Goal: Communication & Community: Participate in discussion

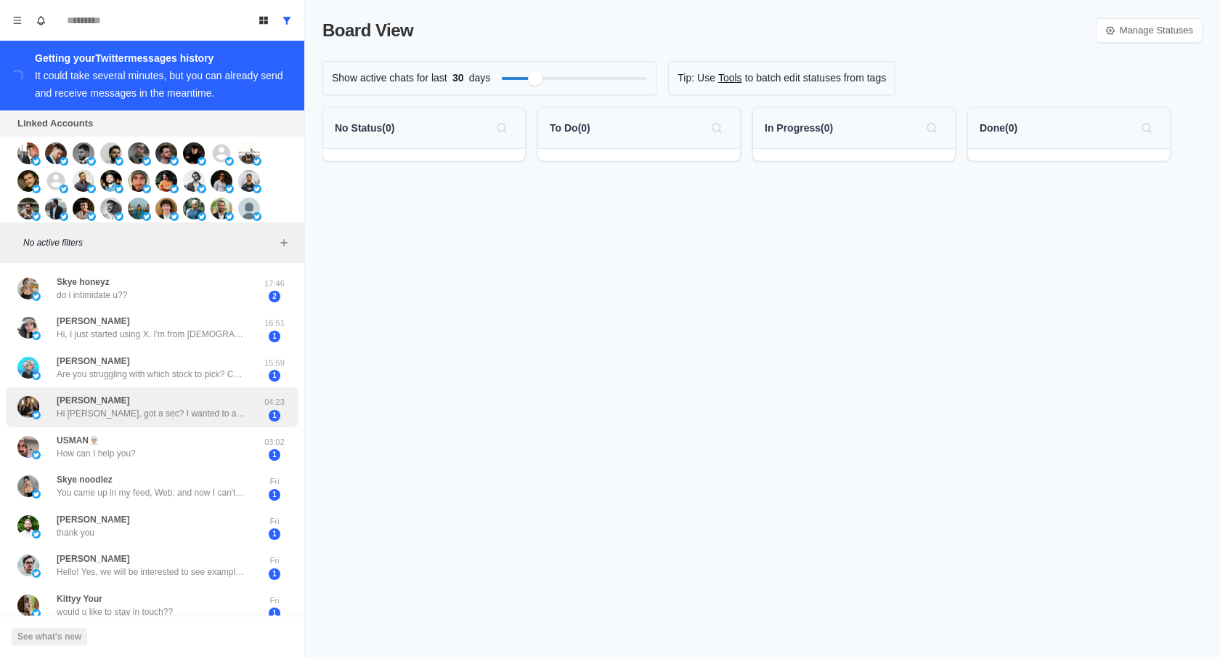
click at [160, 423] on div "[PERSON_NAME] Hi [PERSON_NAME], got a sec? I wanted to ask something. 04:23 1" at bounding box center [152, 407] width 293 height 40
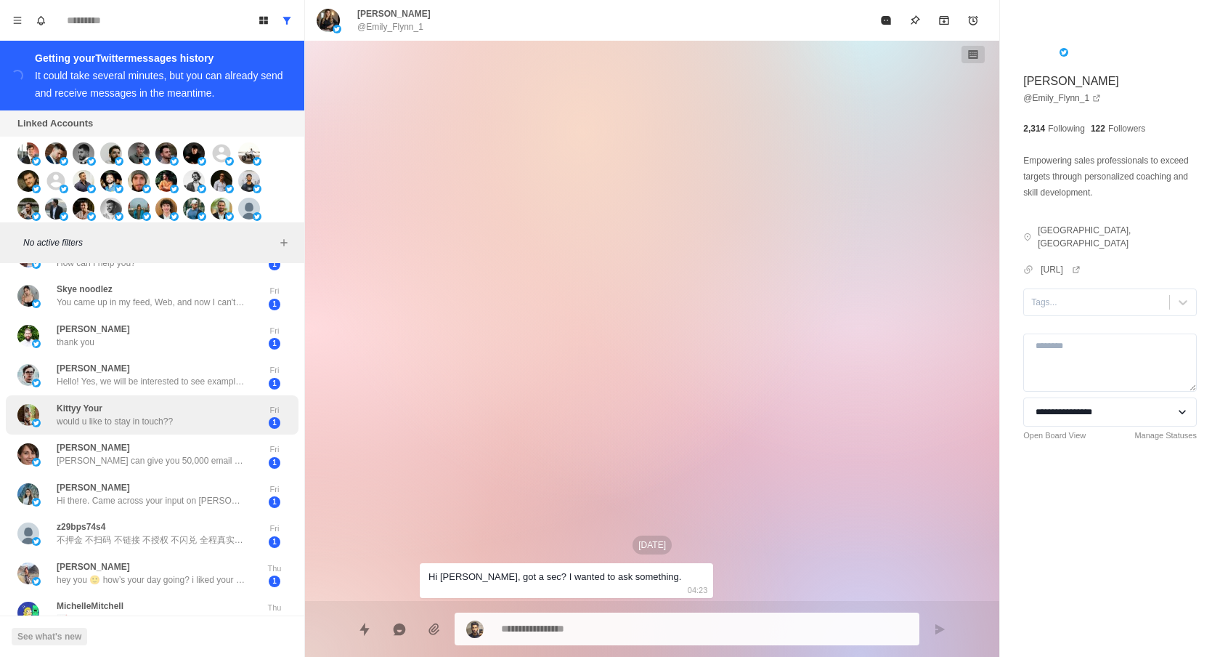
click at [160, 423] on div "Skye honeyz do i intimidate u?? 17:46 2 [PERSON_NAME] Hi, I just started using …" at bounding box center [152, 526] width 304 height 896
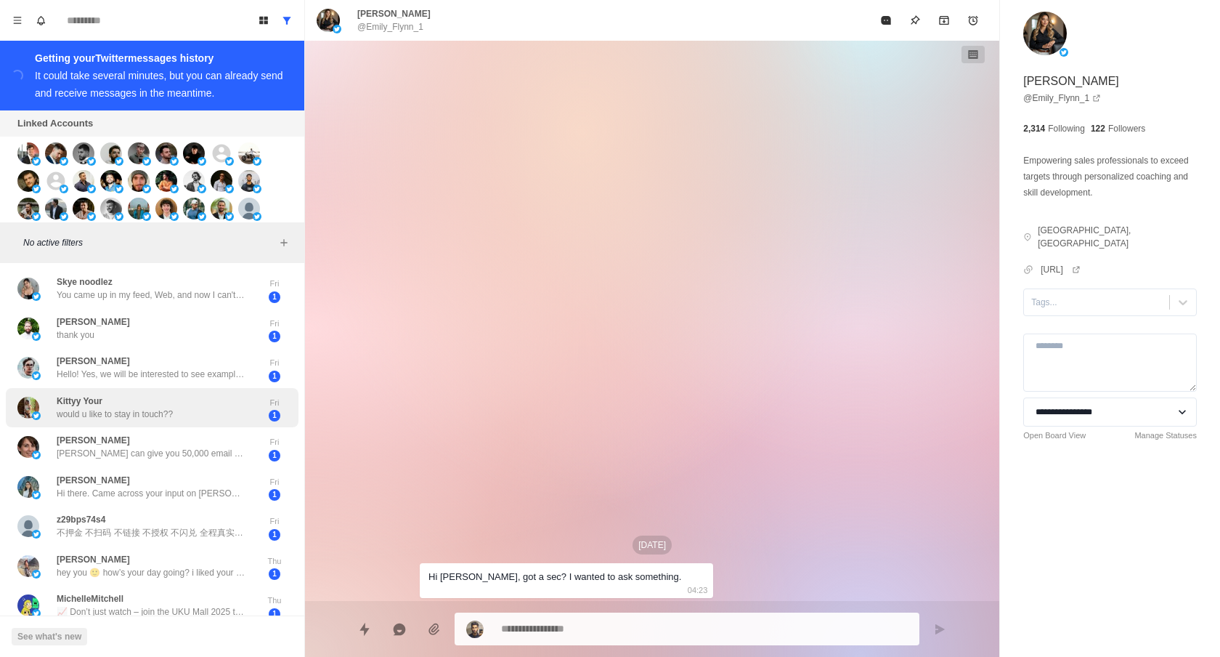
scroll to position [232, 0]
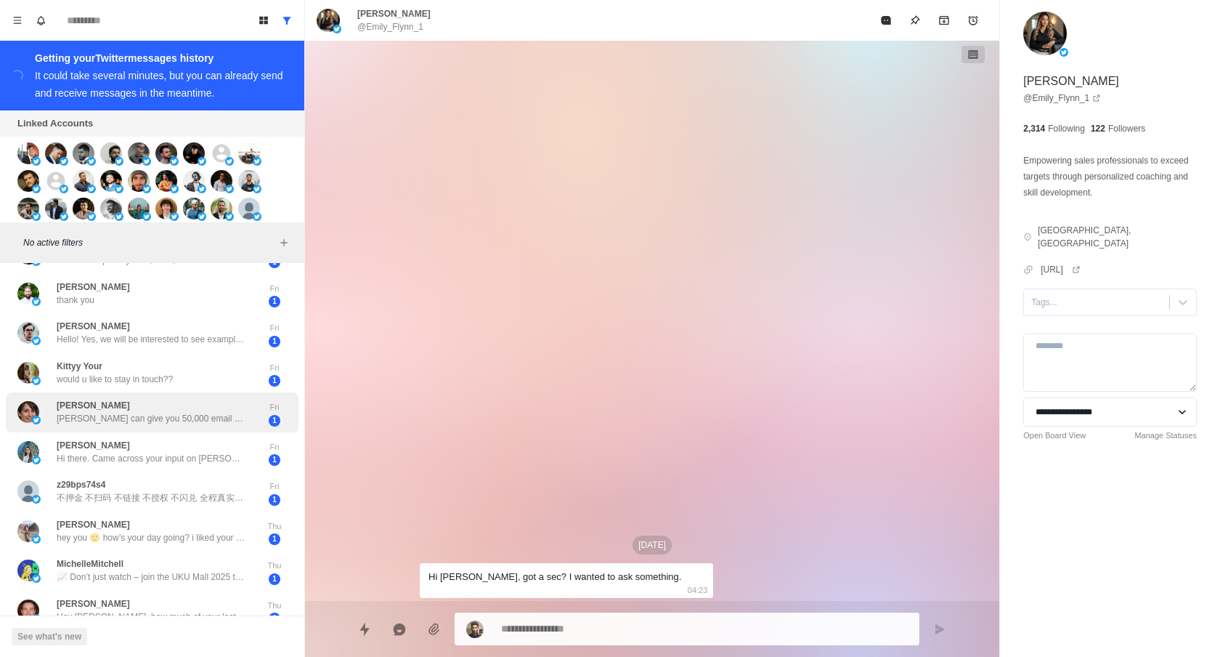
click at [161, 408] on div "[PERSON_NAME] [PERSON_NAME] can give you 50,000 email verification credits on o…" at bounding box center [151, 412] width 189 height 26
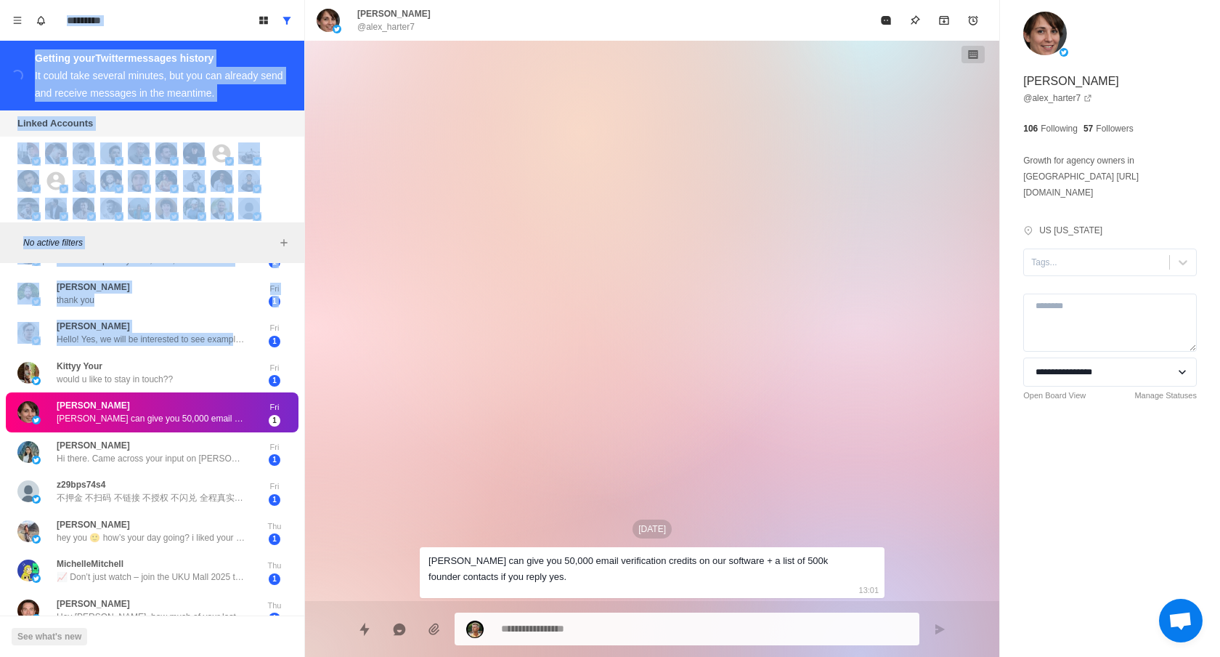
drag, startPoint x: 241, startPoint y: 340, endPoint x: 153, endPoint y: 418, distance: 117.3
click at [153, 402] on div "Skye honeyz do i intimidate u?? 17:46 2 [PERSON_NAME] Hi, I just started using …" at bounding box center [152, 484] width 304 height 896
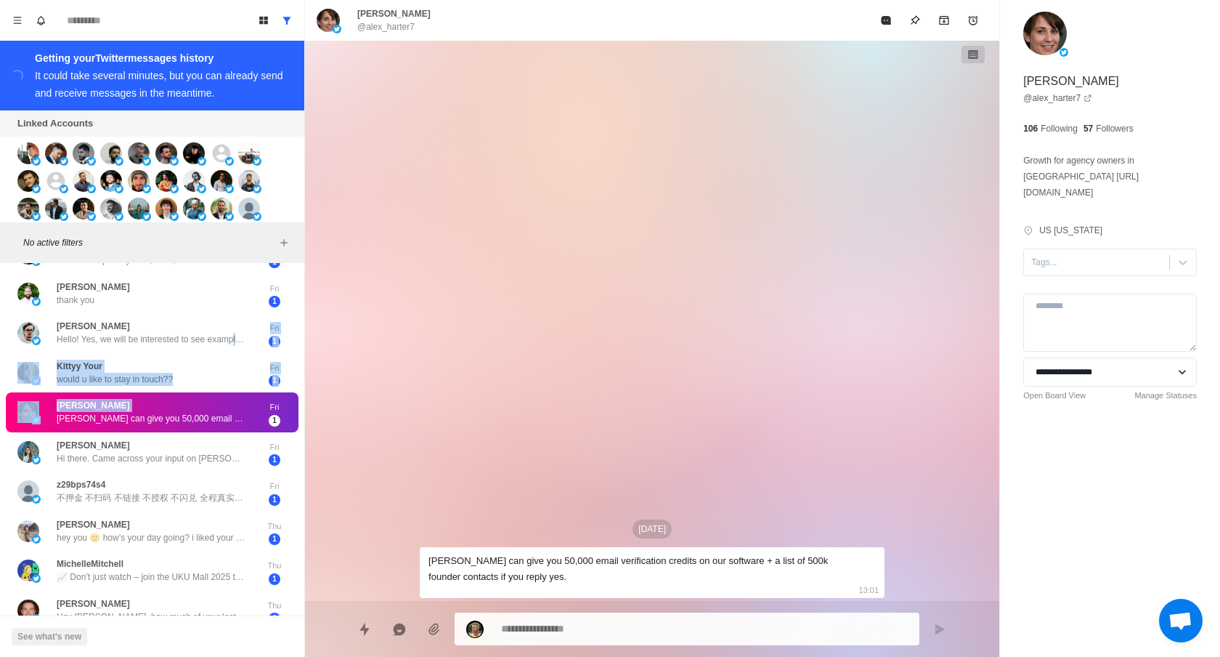
click at [387, 437] on div "[DATE] [PERSON_NAME] can give you 50,000 email verification credits on our soft…" at bounding box center [652, 321] width 694 height 560
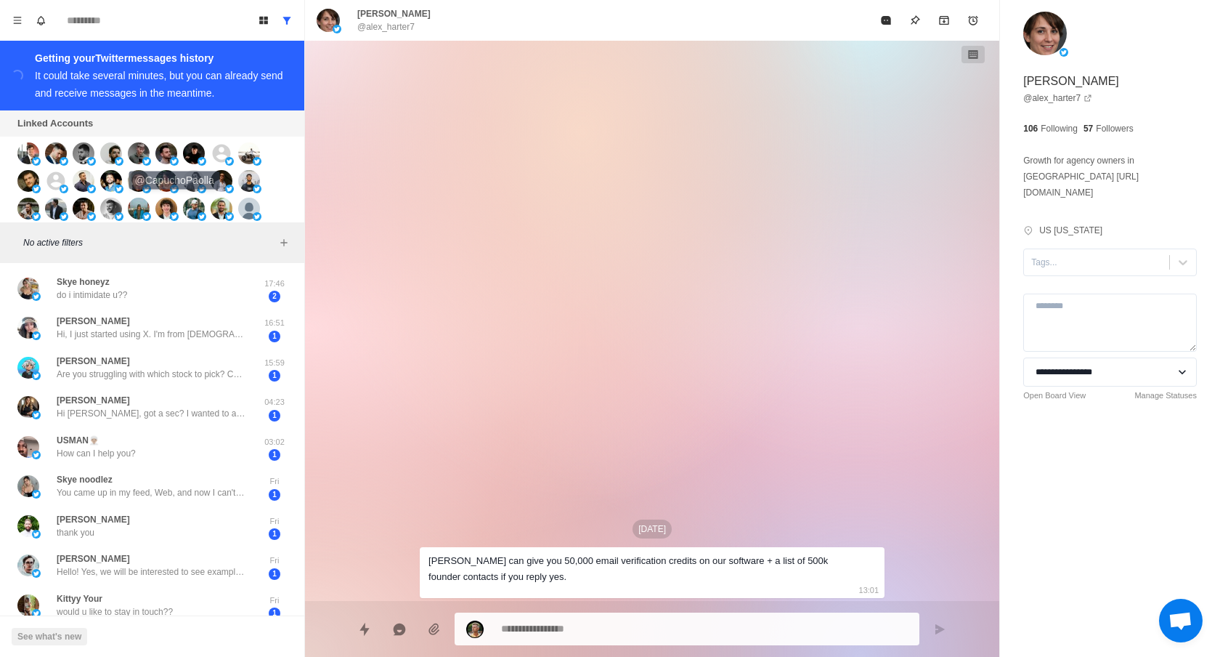
drag, startPoint x: 175, startPoint y: 469, endPoint x: 175, endPoint y: 144, distance: 325.4
click at [175, 144] on div "Board View Tools Archived Chats Mark many as read Keyboard shortcuts Team Setti…" at bounding box center [152, 328] width 305 height 657
click at [348, 352] on div "[DATE] [PERSON_NAME] can give you 50,000 email verification credits on our soft…" at bounding box center [652, 321] width 694 height 560
type textarea "*"
